Goal: Find specific page/section: Find specific page/section

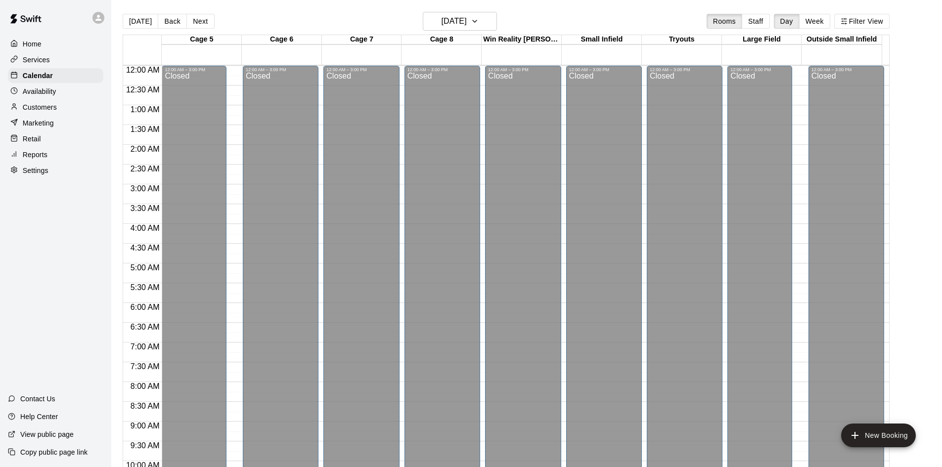
scroll to position [475, 0]
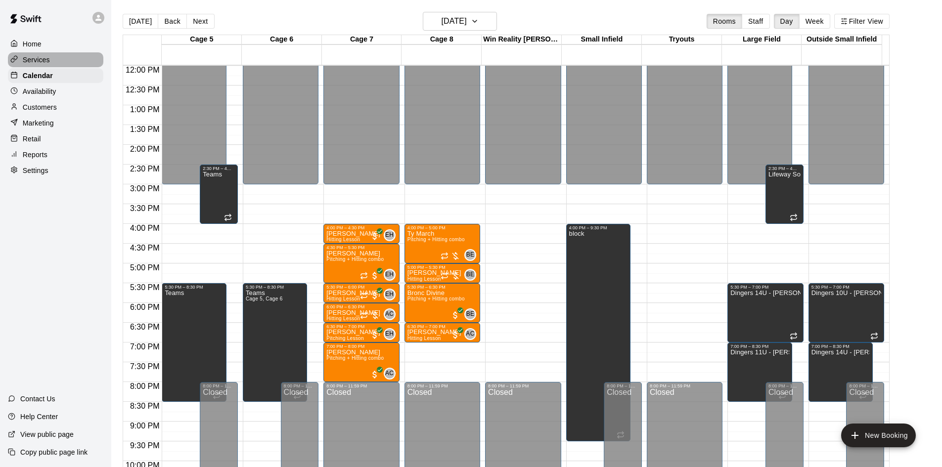
click at [41, 62] on p "Services" at bounding box center [36, 60] width 27 height 10
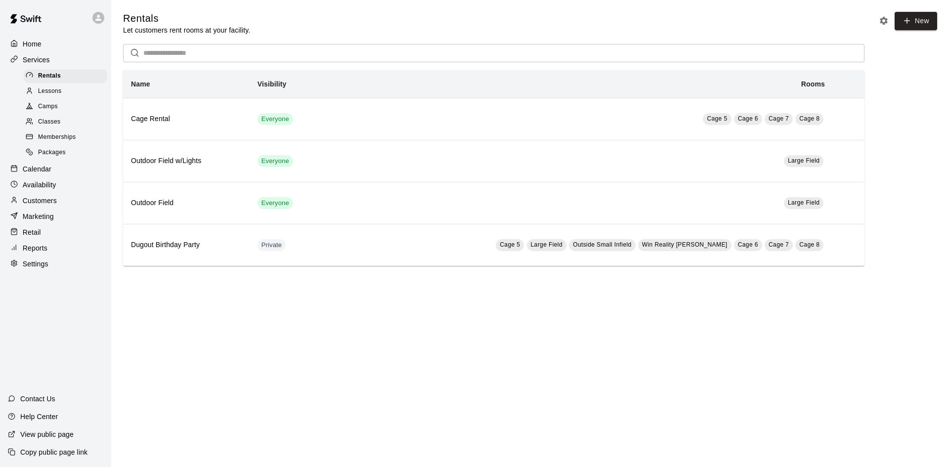
click at [53, 204] on p "Customers" at bounding box center [40, 201] width 34 height 10
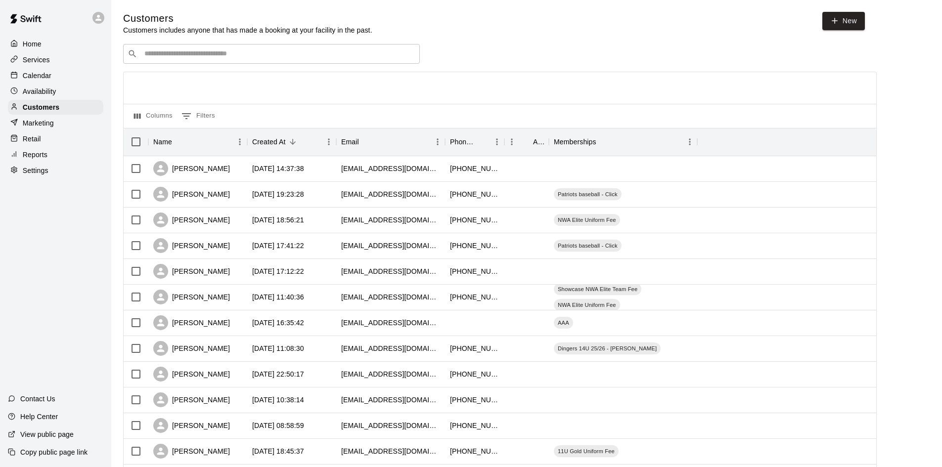
click at [29, 64] on p "Services" at bounding box center [36, 60] width 27 height 10
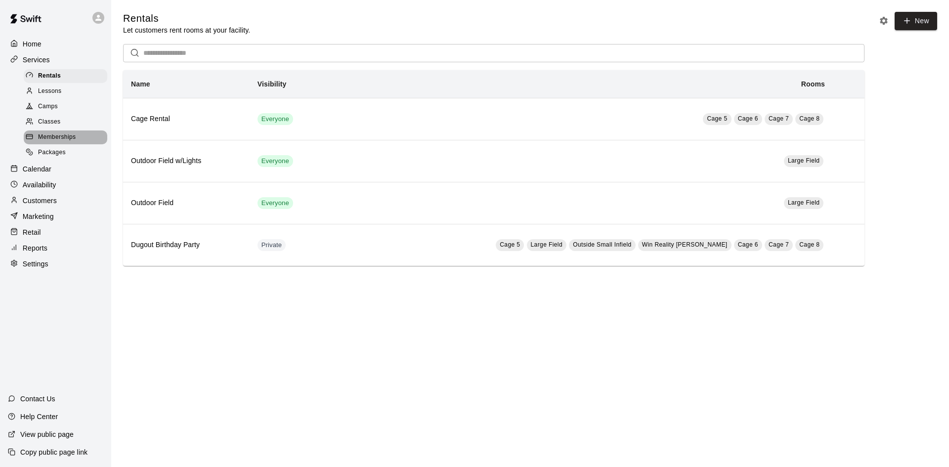
click at [54, 141] on span "Memberships" at bounding box center [57, 137] width 38 height 10
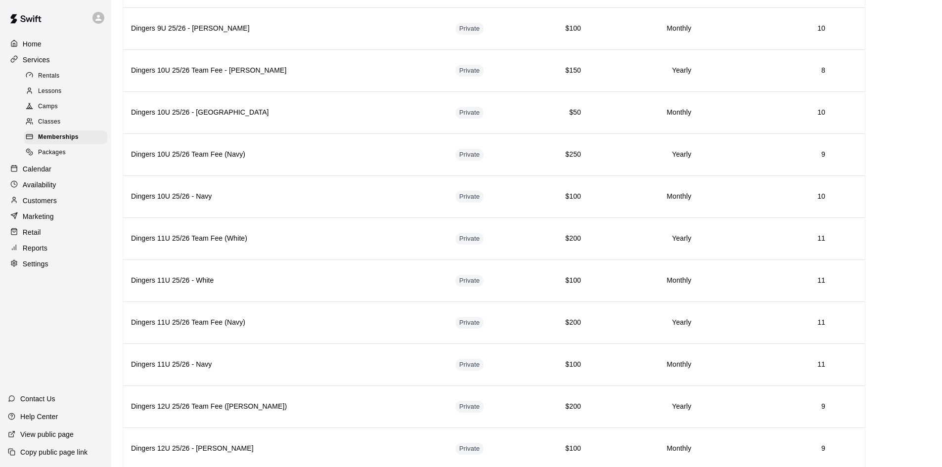
scroll to position [1264, 0]
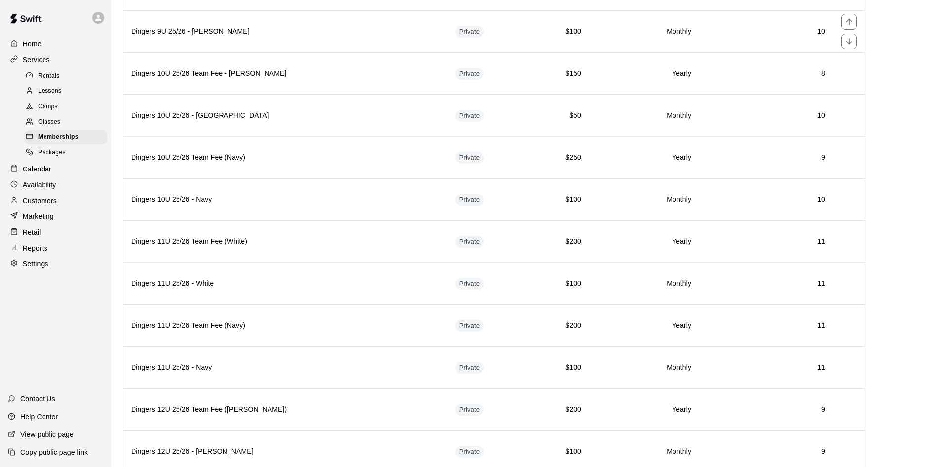
click at [252, 43] on th "Dingers 9U 25/26 - [PERSON_NAME]" at bounding box center [285, 31] width 324 height 42
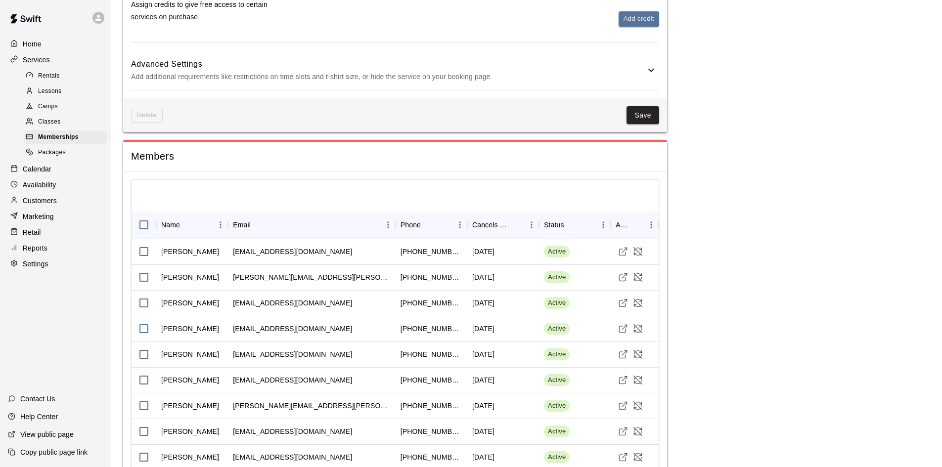
scroll to position [430, 0]
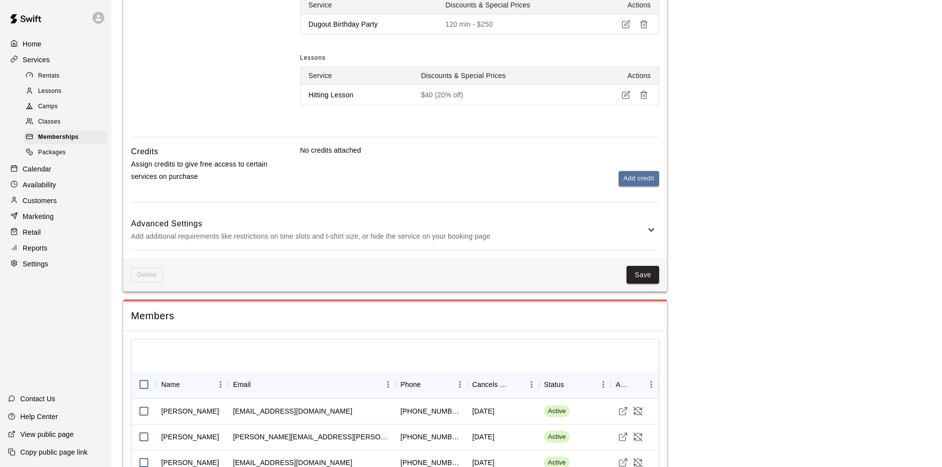
click at [50, 136] on span "Memberships" at bounding box center [58, 137] width 41 height 10
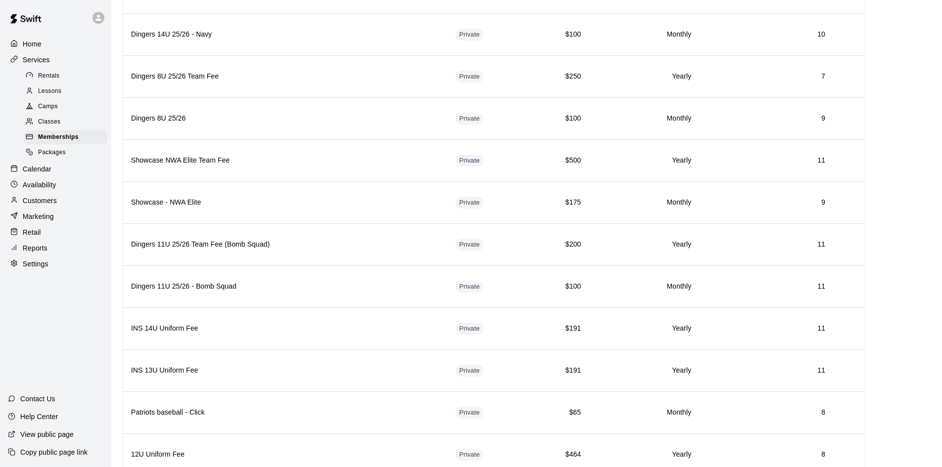
scroll to position [1808, 0]
click at [279, 211] on th "Showcase NWA Elite Team Fee" at bounding box center [285, 202] width 324 height 42
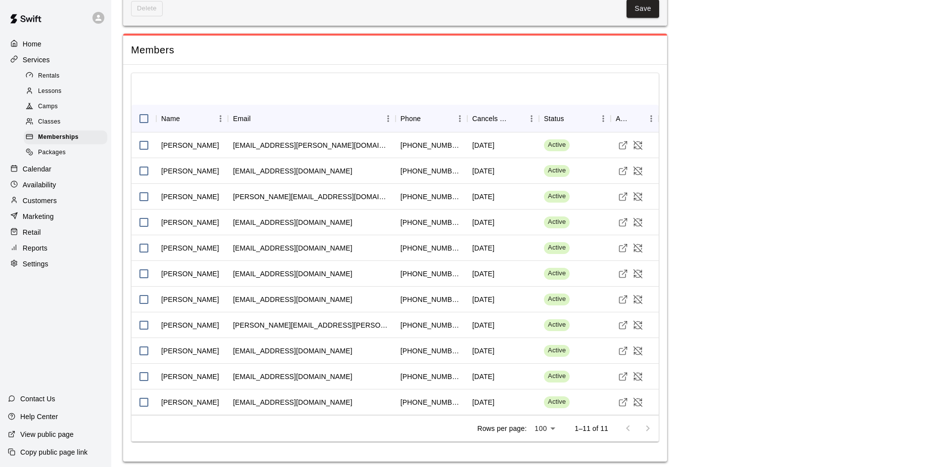
scroll to position [629, 0]
